Goal: Task Accomplishment & Management: Manage account settings

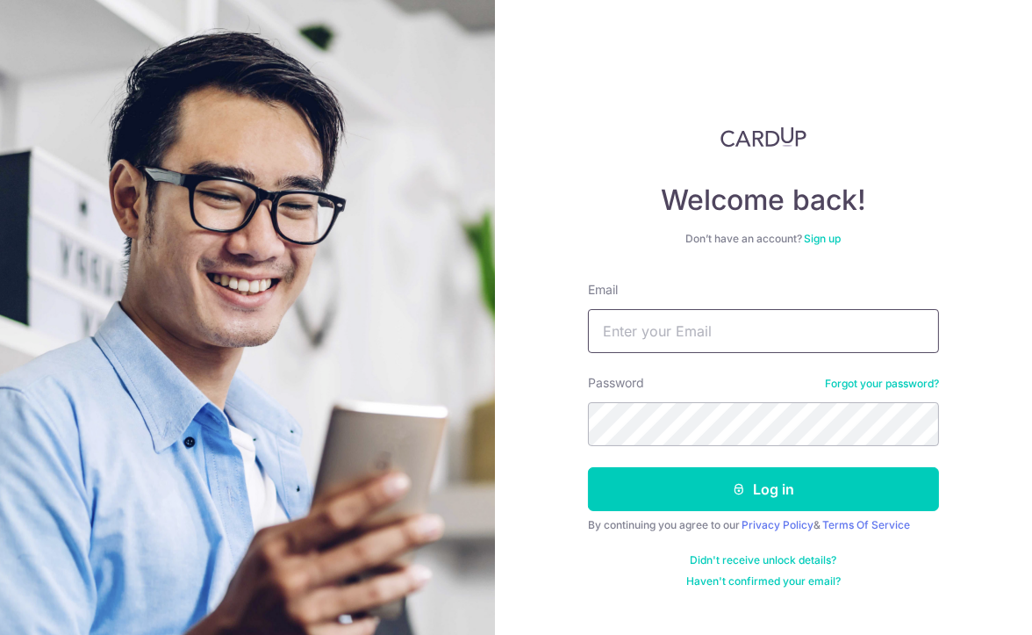
drag, startPoint x: 0, startPoint y: 0, endPoint x: 647, endPoint y: 330, distance: 726.1
click at [647, 330] on input "Email" at bounding box center [763, 331] width 351 height 44
type input "[PERSON_NAME][EMAIL_ADDRESS][PERSON_NAME][DOMAIN_NAME]"
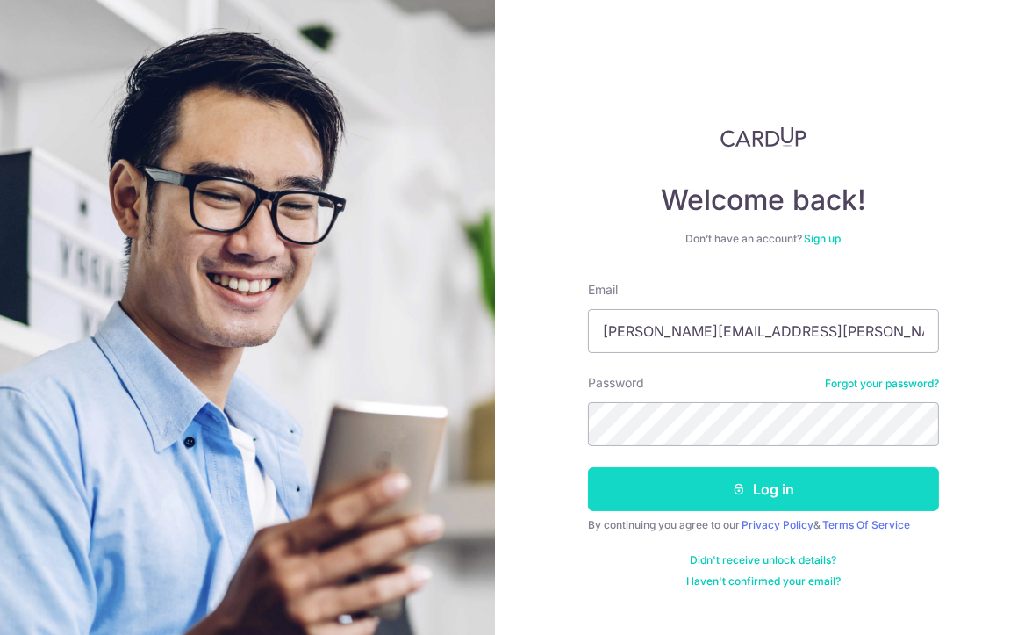
click at [610, 488] on button "Log in" at bounding box center [763, 489] width 351 height 44
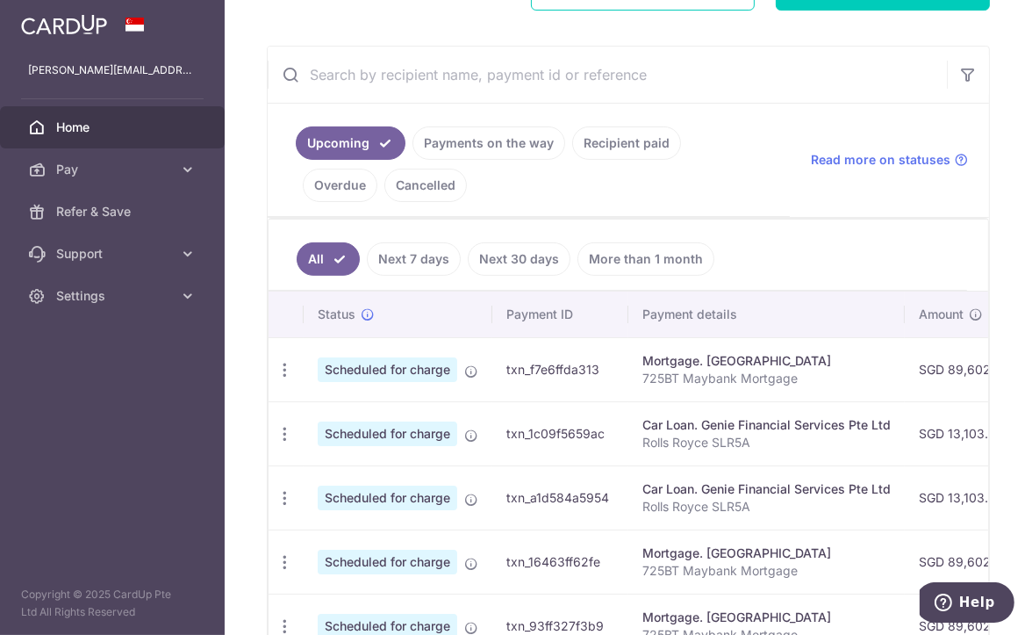
scroll to position [273, 0]
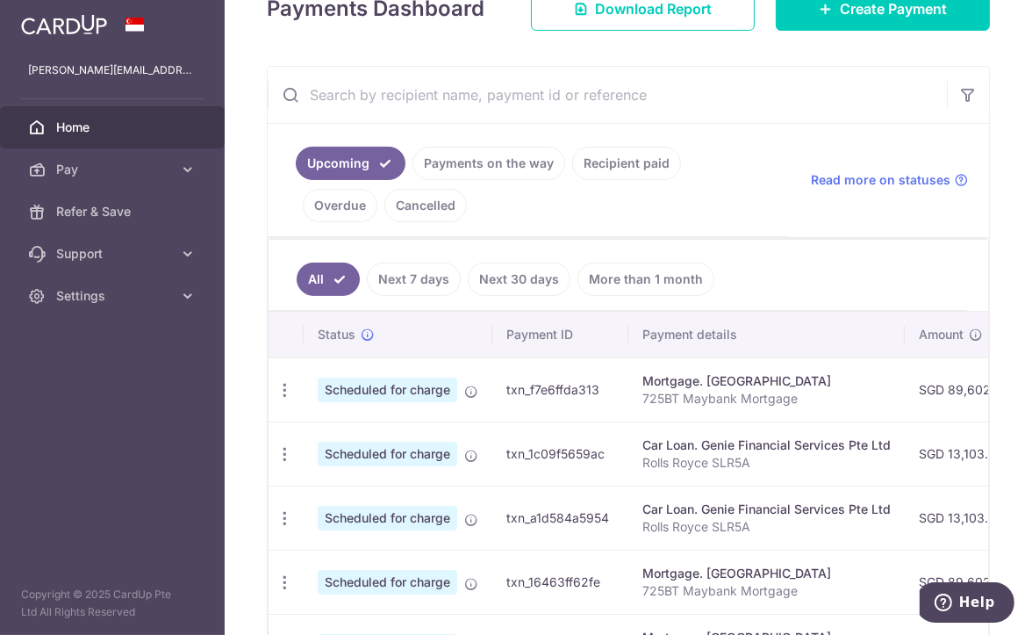
click at [611, 162] on link "Recipient paid" at bounding box center [626, 163] width 109 height 33
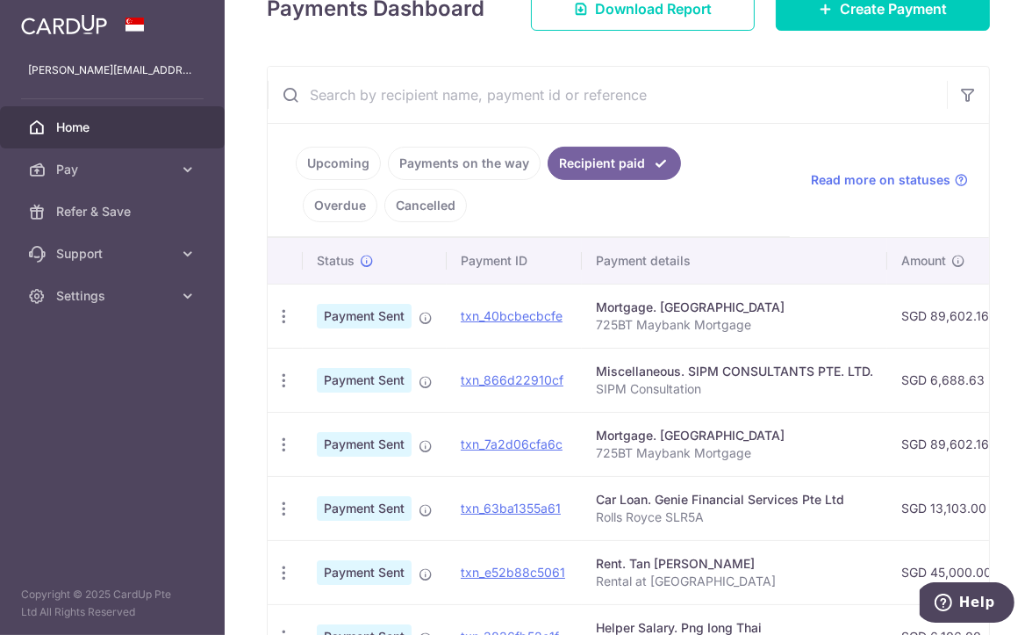
click at [715, 380] on p "SIPM Consultation" at bounding box center [734, 389] width 277 height 18
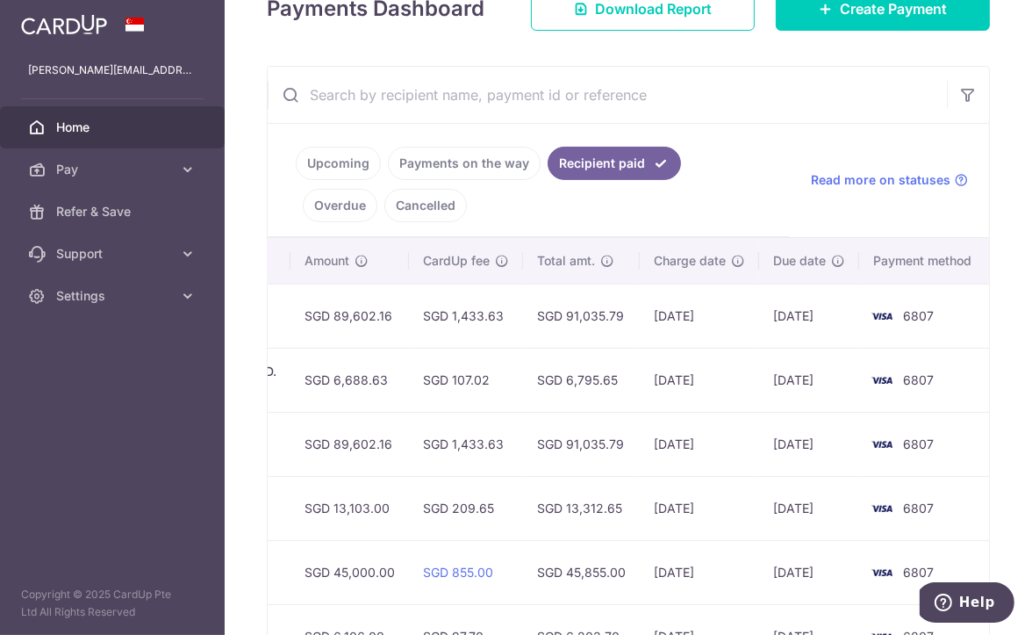
scroll to position [0, 598]
